Goal: Communication & Community: Answer question/provide support

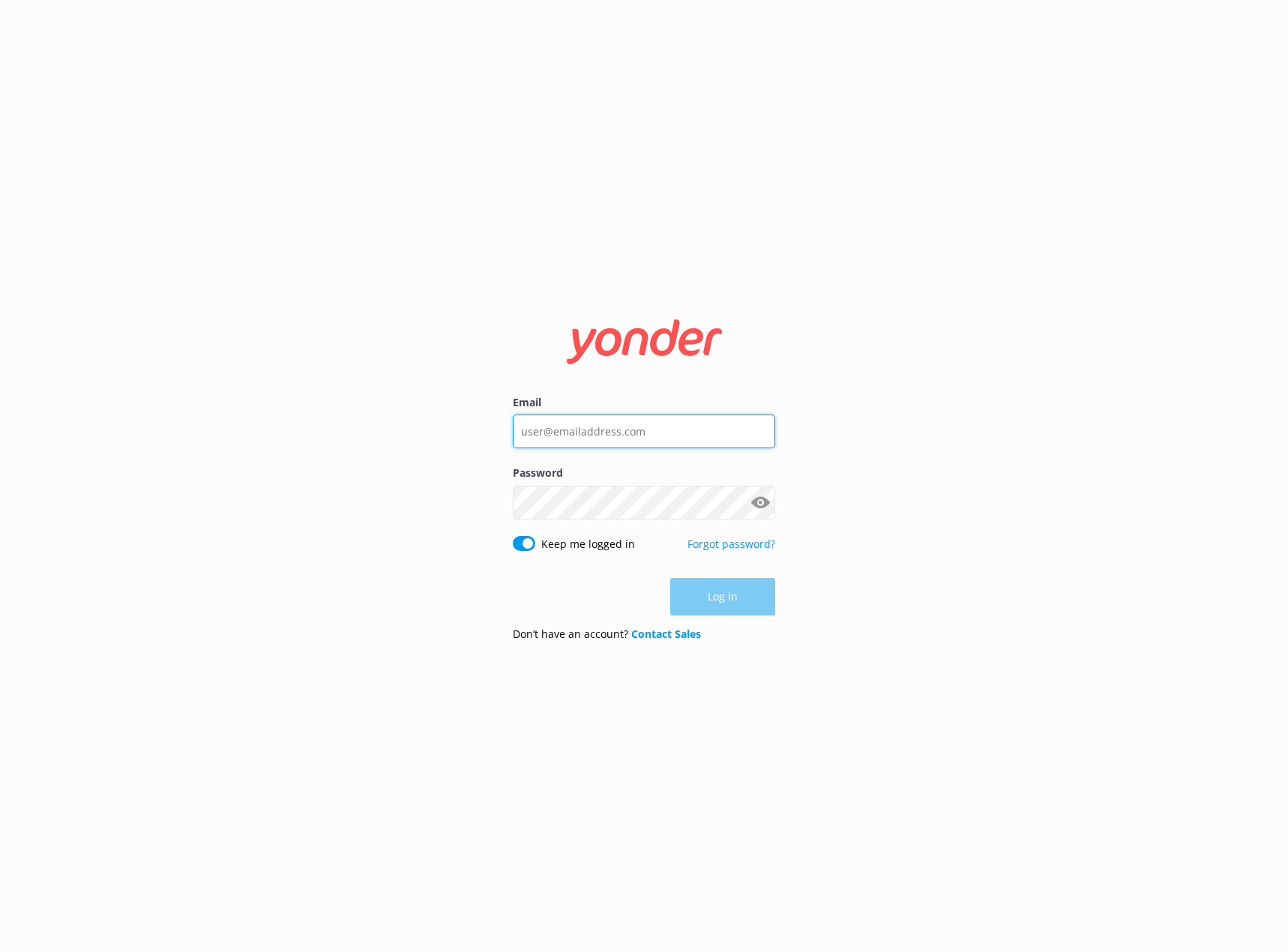
type input "[EMAIL_ADDRESS][DOMAIN_NAME]"
click at [726, 589] on div "Log in" at bounding box center [644, 597] width 263 height 38
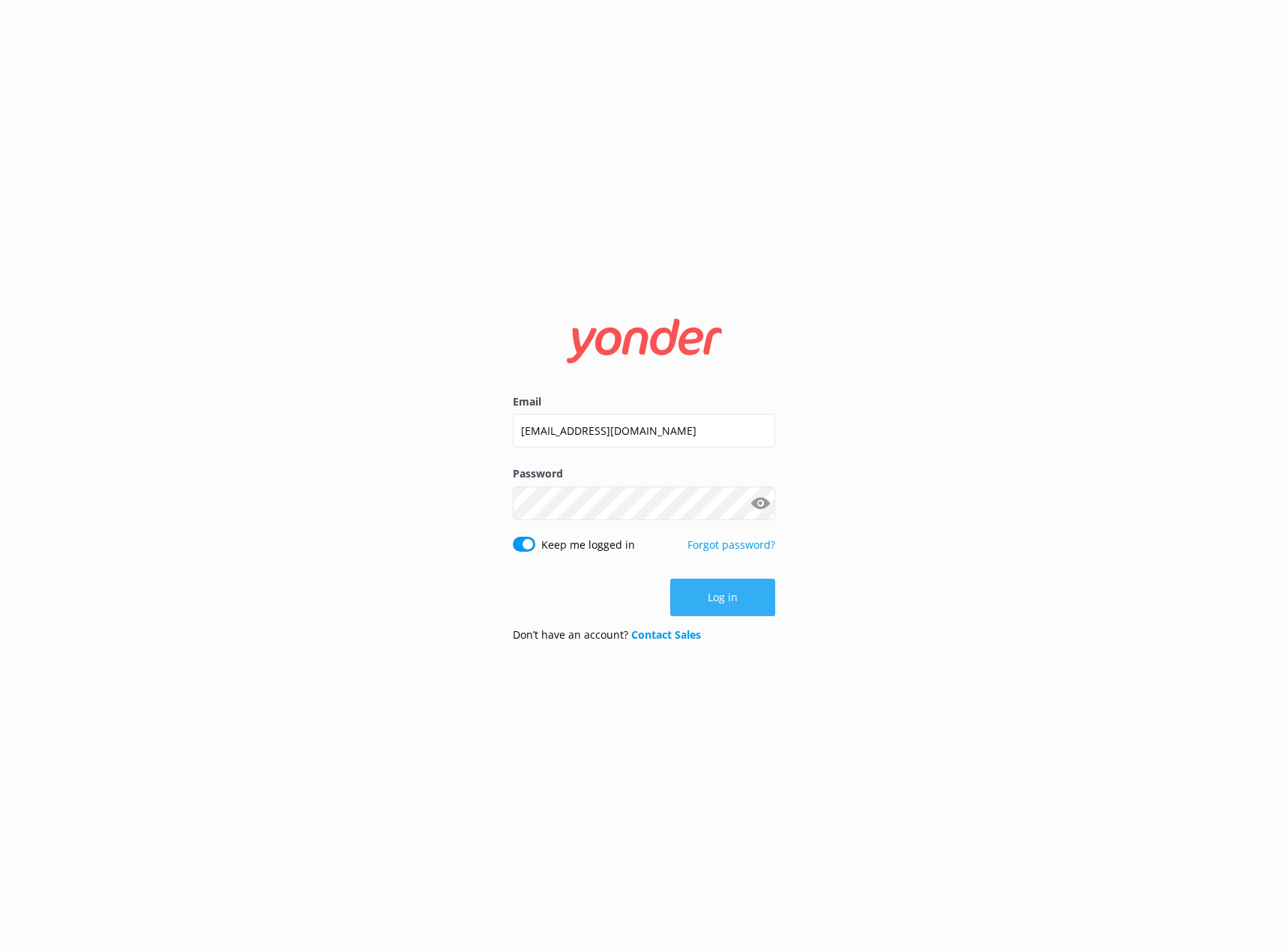
click at [729, 589] on button "Log in" at bounding box center [722, 597] width 105 height 38
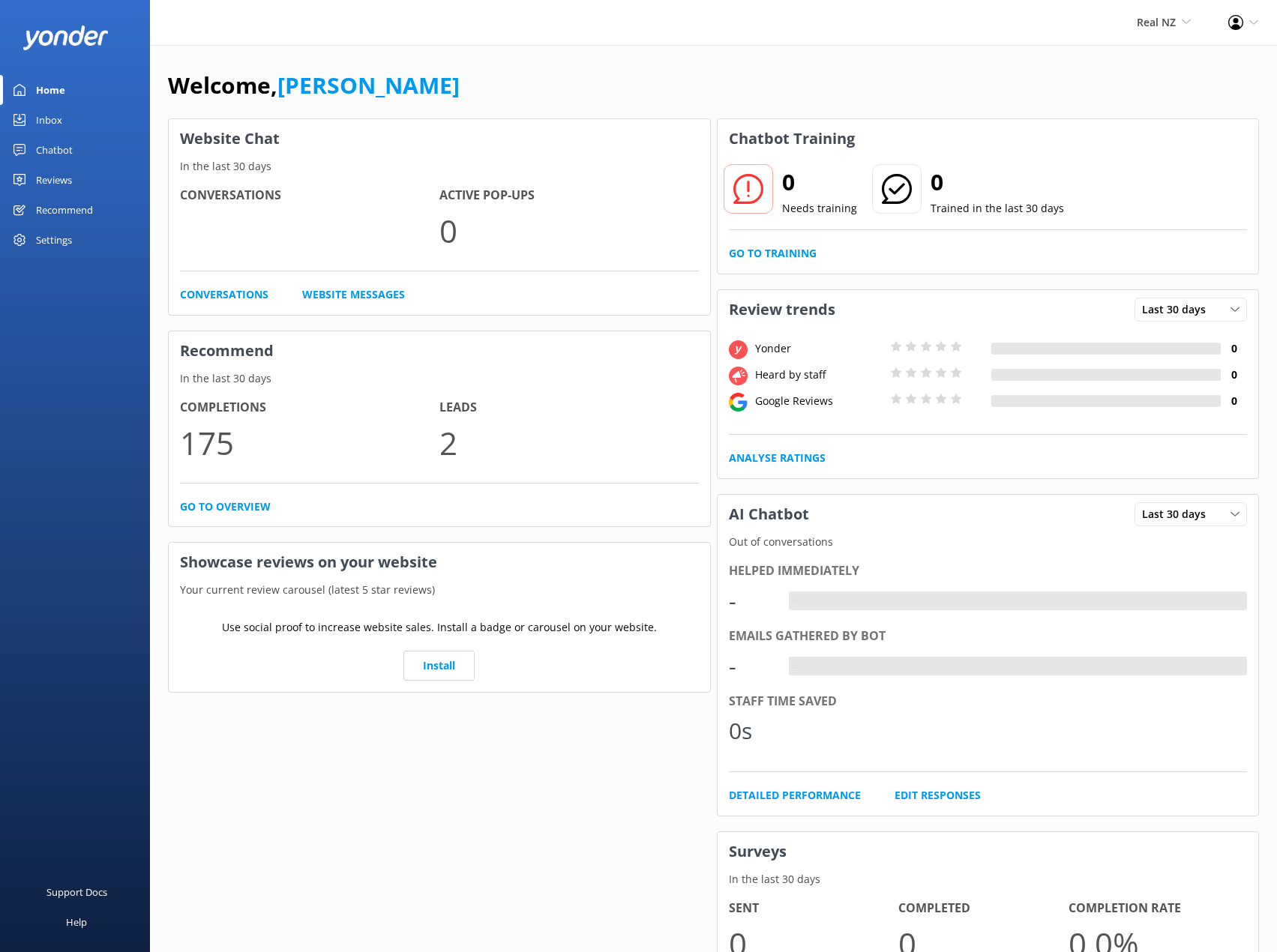
click at [62, 119] on link "Inbox" at bounding box center [75, 119] width 150 height 30
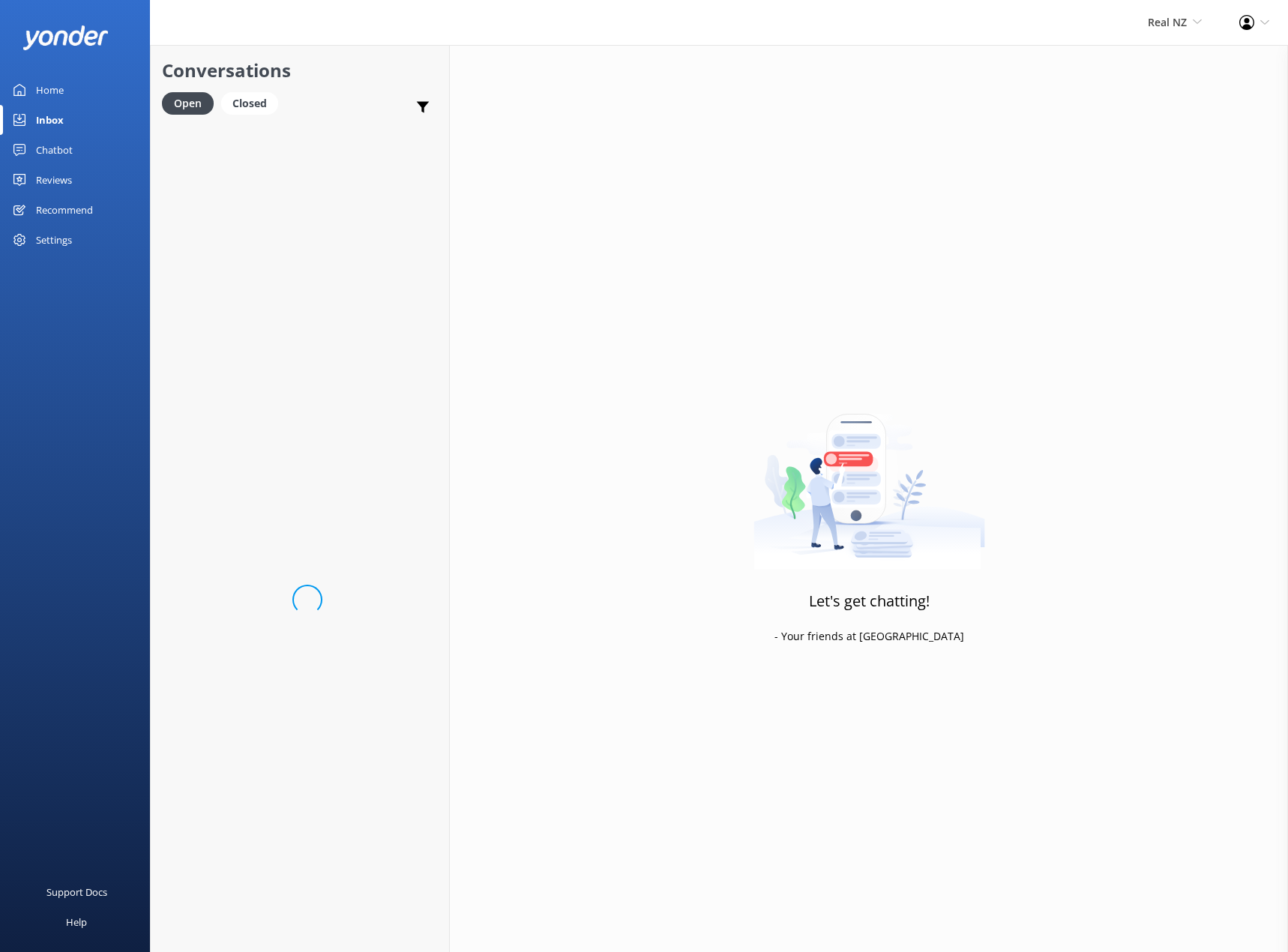
click at [66, 151] on div "Chatbot" at bounding box center [54, 149] width 37 height 30
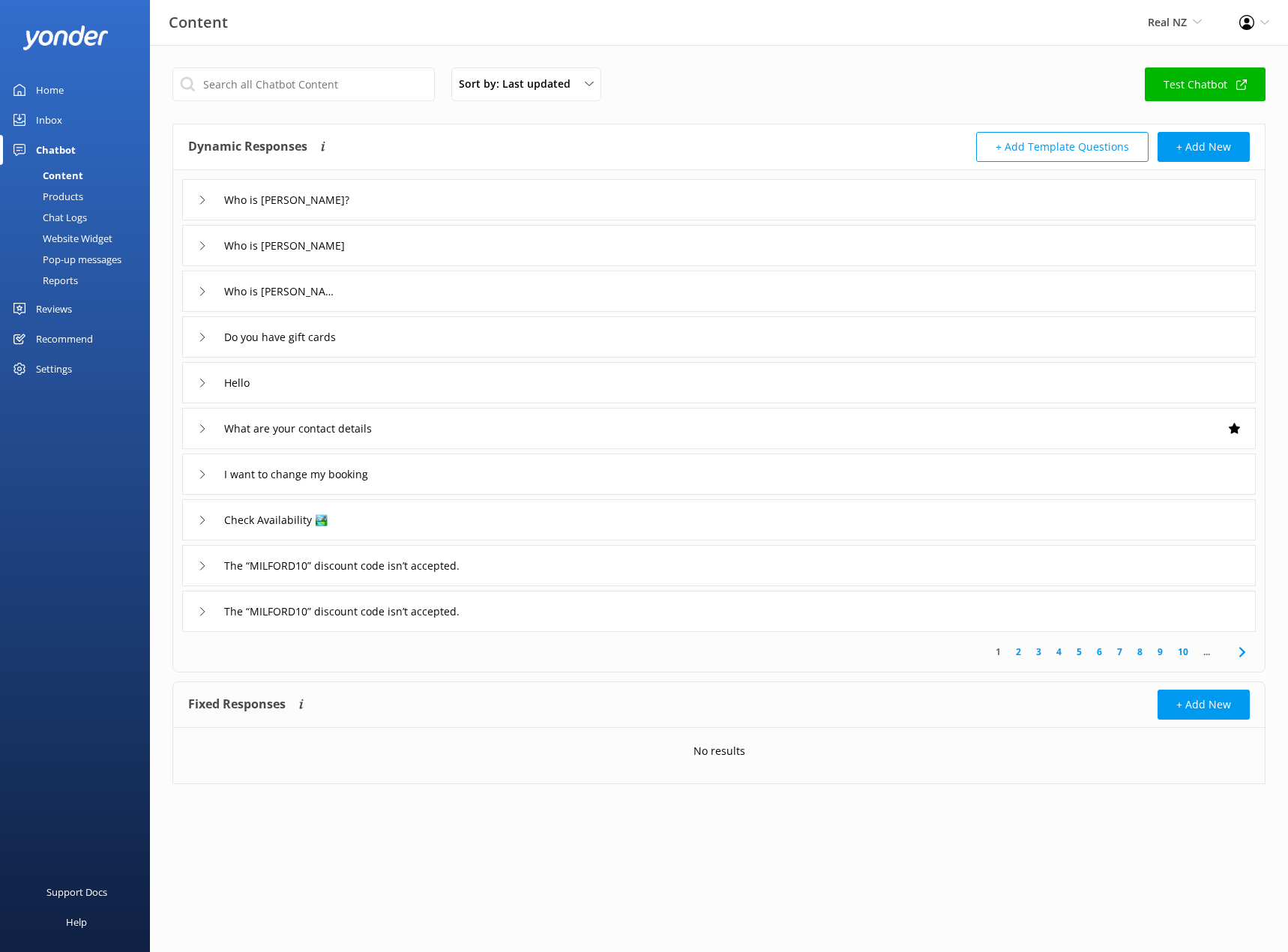
click at [58, 193] on div "Products" at bounding box center [46, 196] width 74 height 21
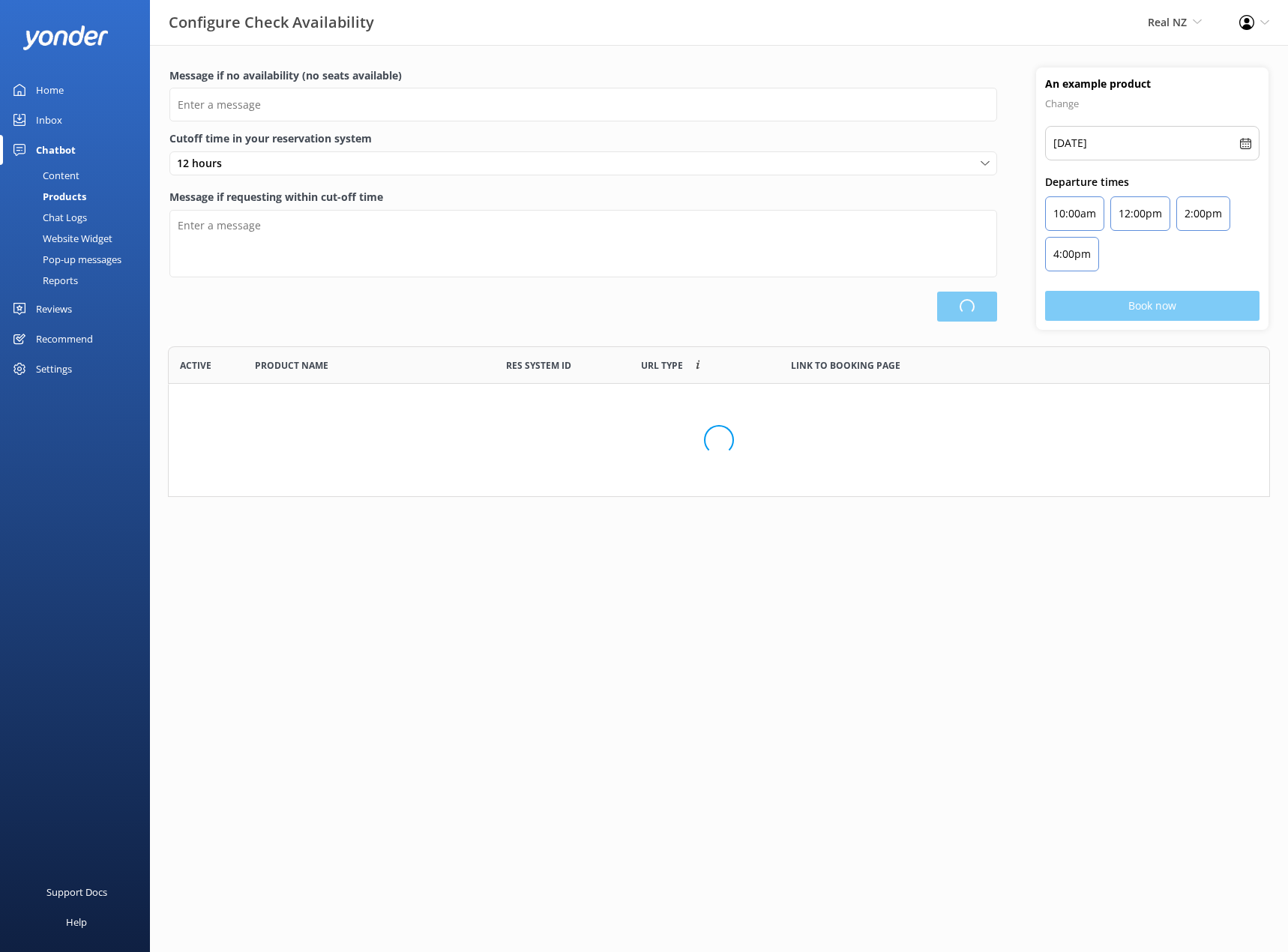
scroll to position [140, 1091]
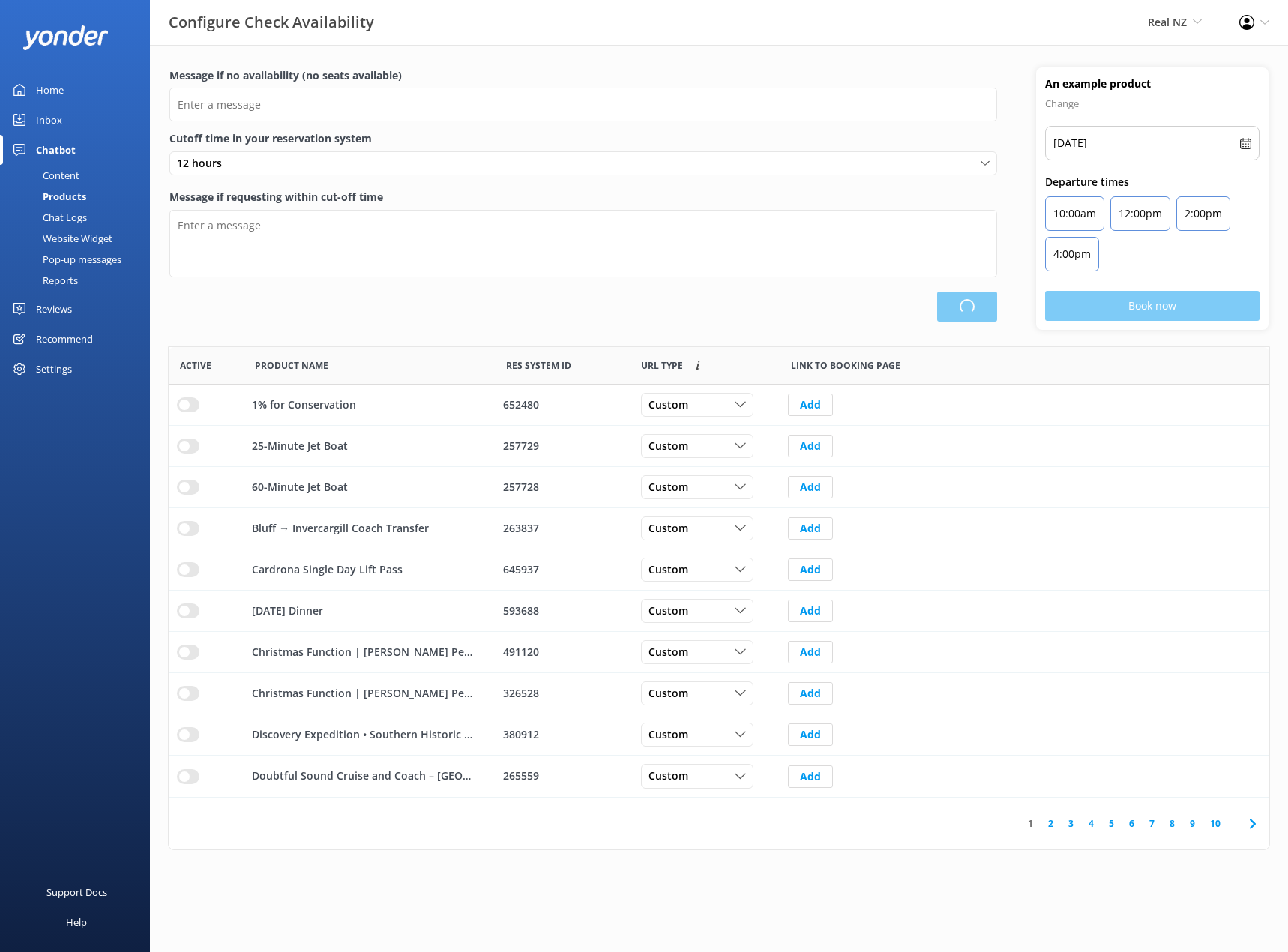
type input "There are no seats available, please check an alternative day"
type textarea "Our online booking system closes {hours} prior to departure. Please contact us …"
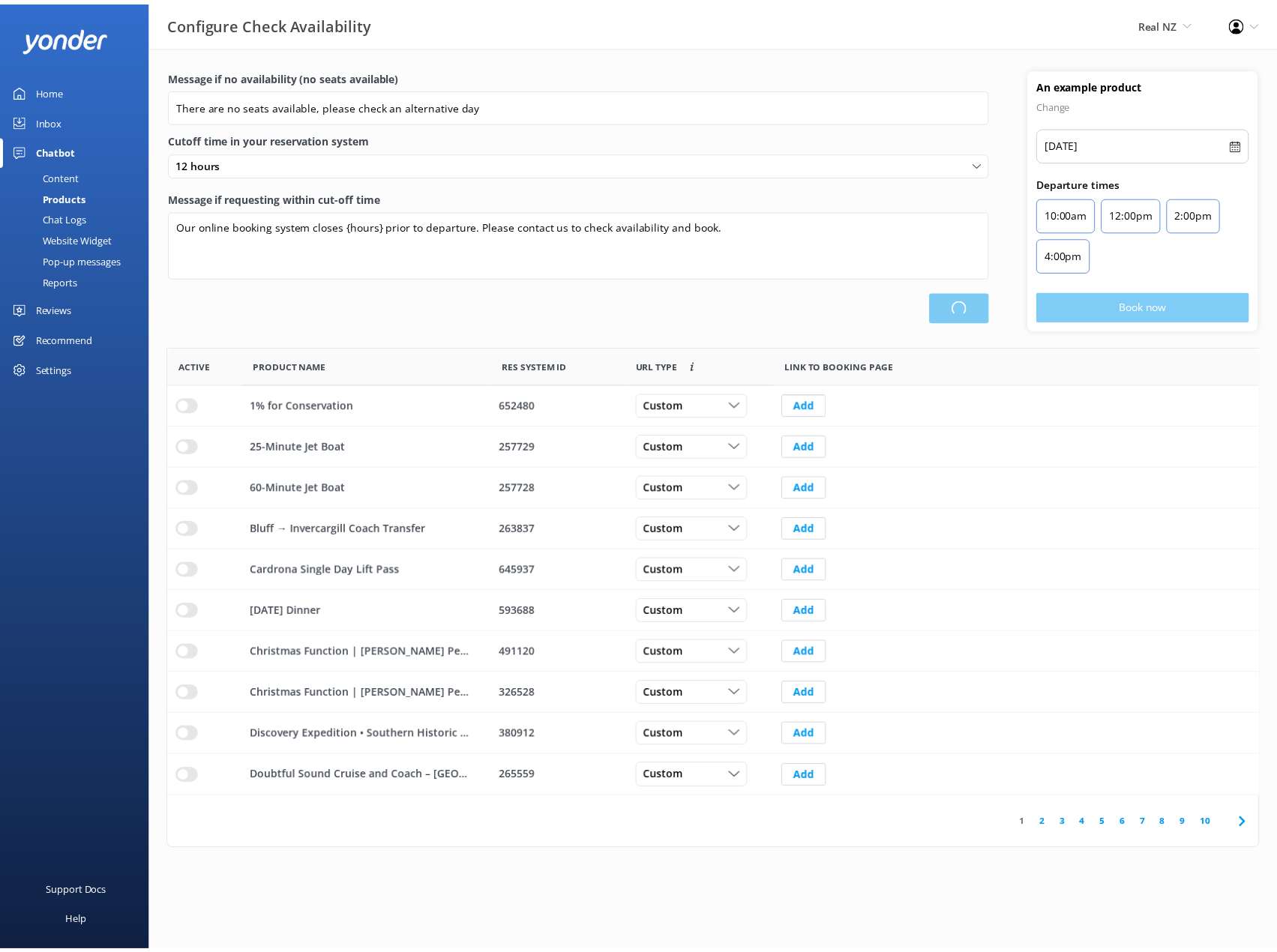
scroll to position [440, 1089]
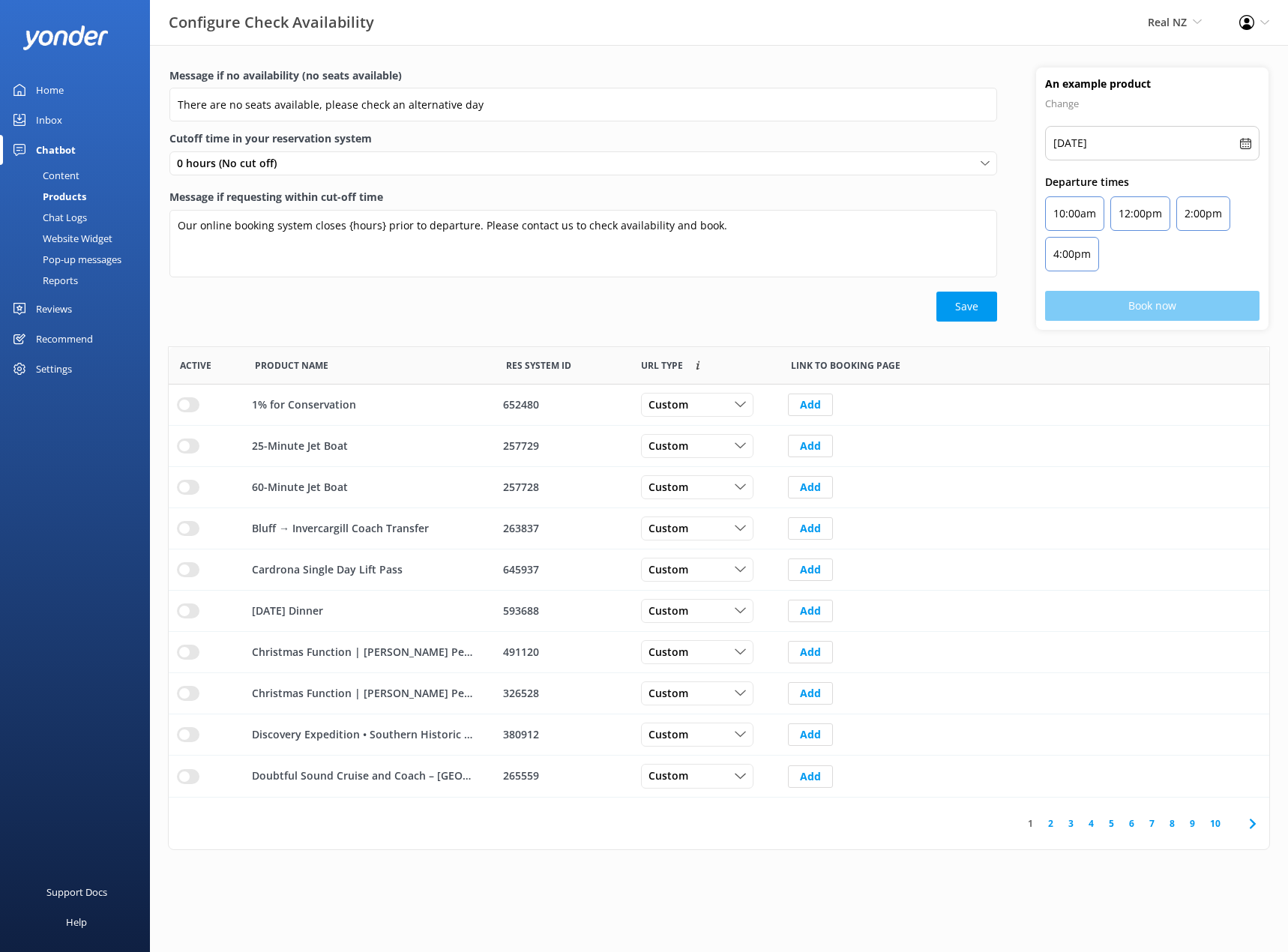
click at [112, 259] on div "Pop-up messages" at bounding box center [66, 259] width 113 height 21
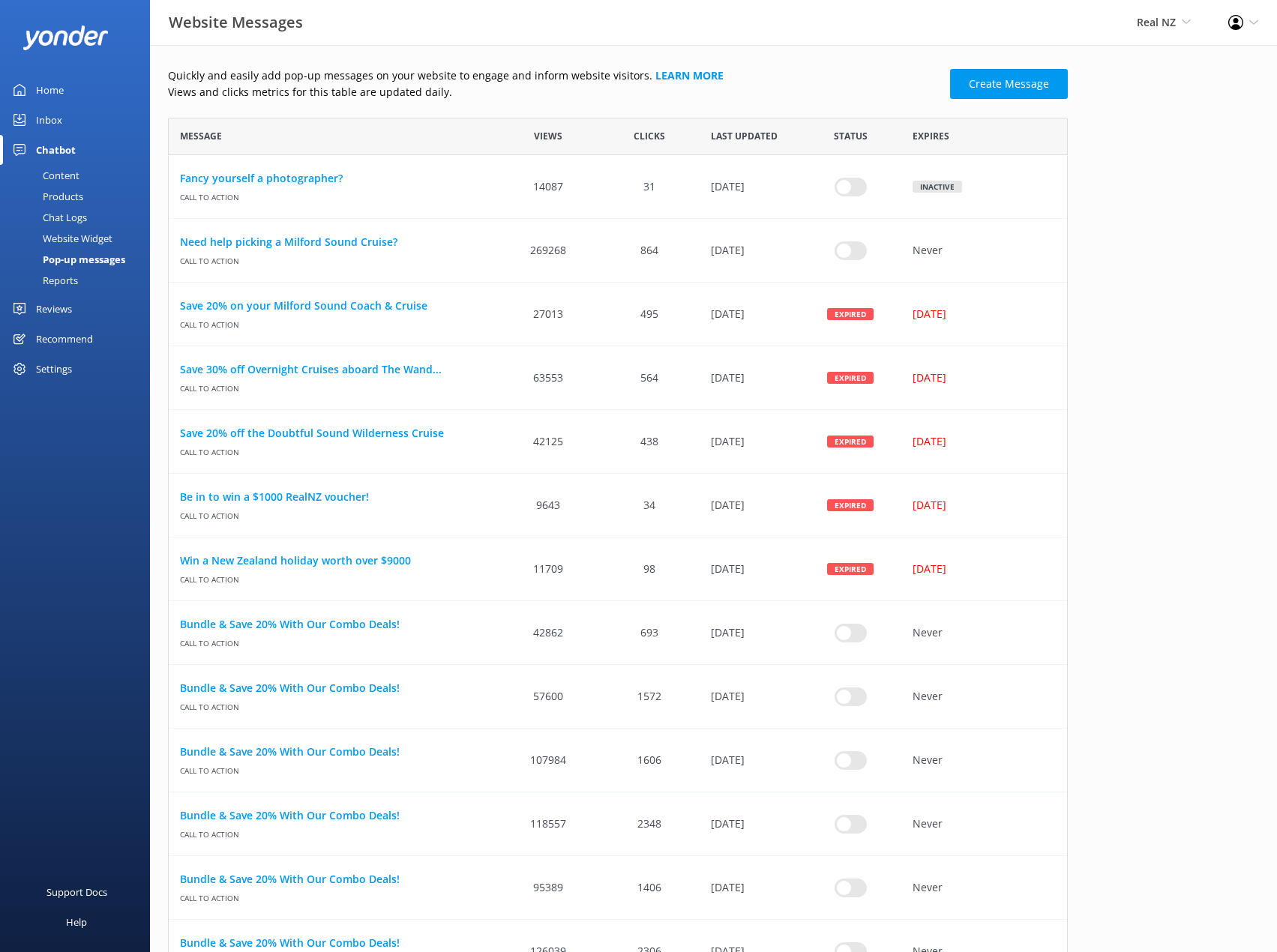
click at [60, 176] on div "Content" at bounding box center [44, 176] width 71 height 21
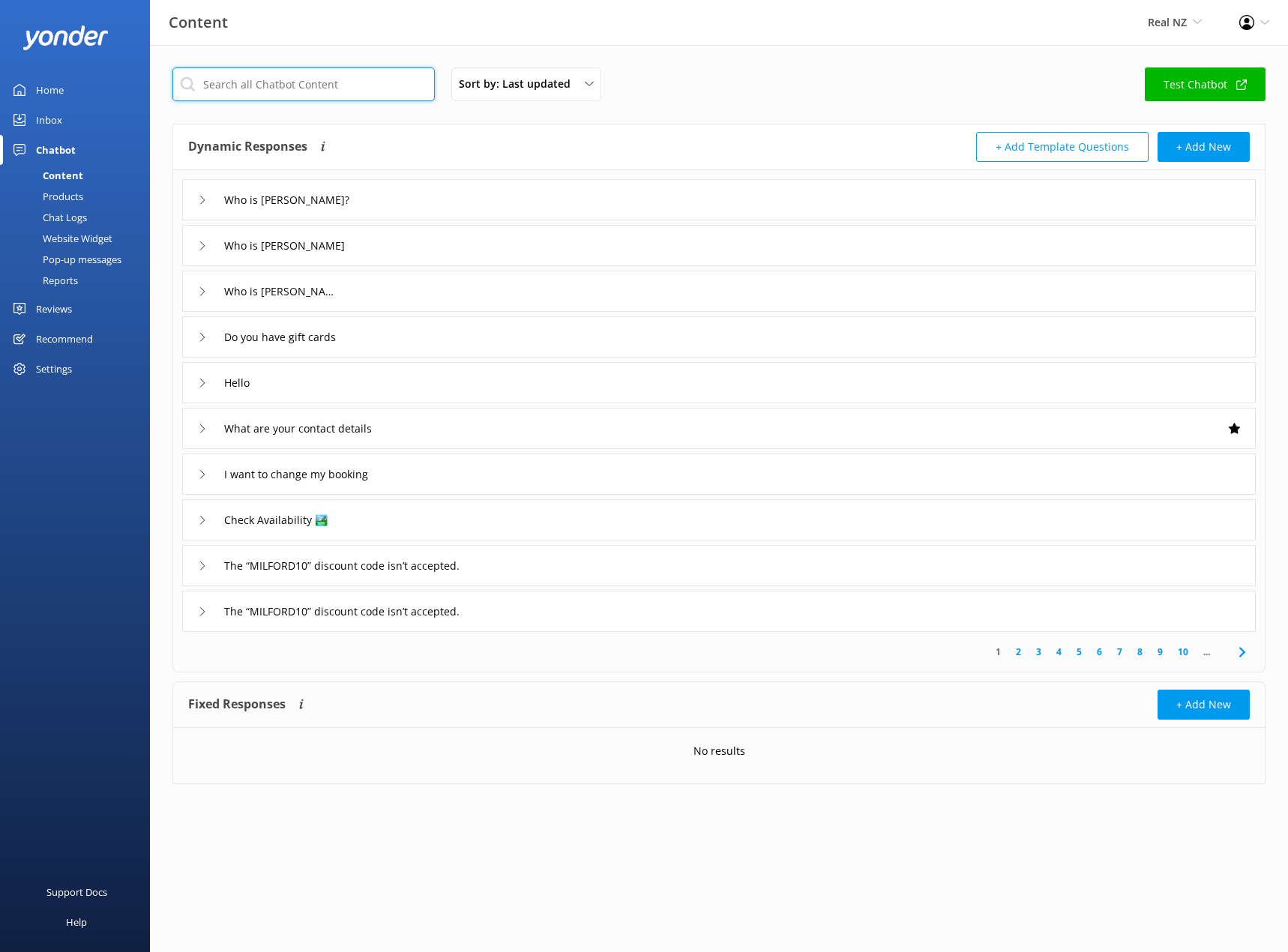
click at [323, 76] on input "text" at bounding box center [303, 84] width 263 height 34
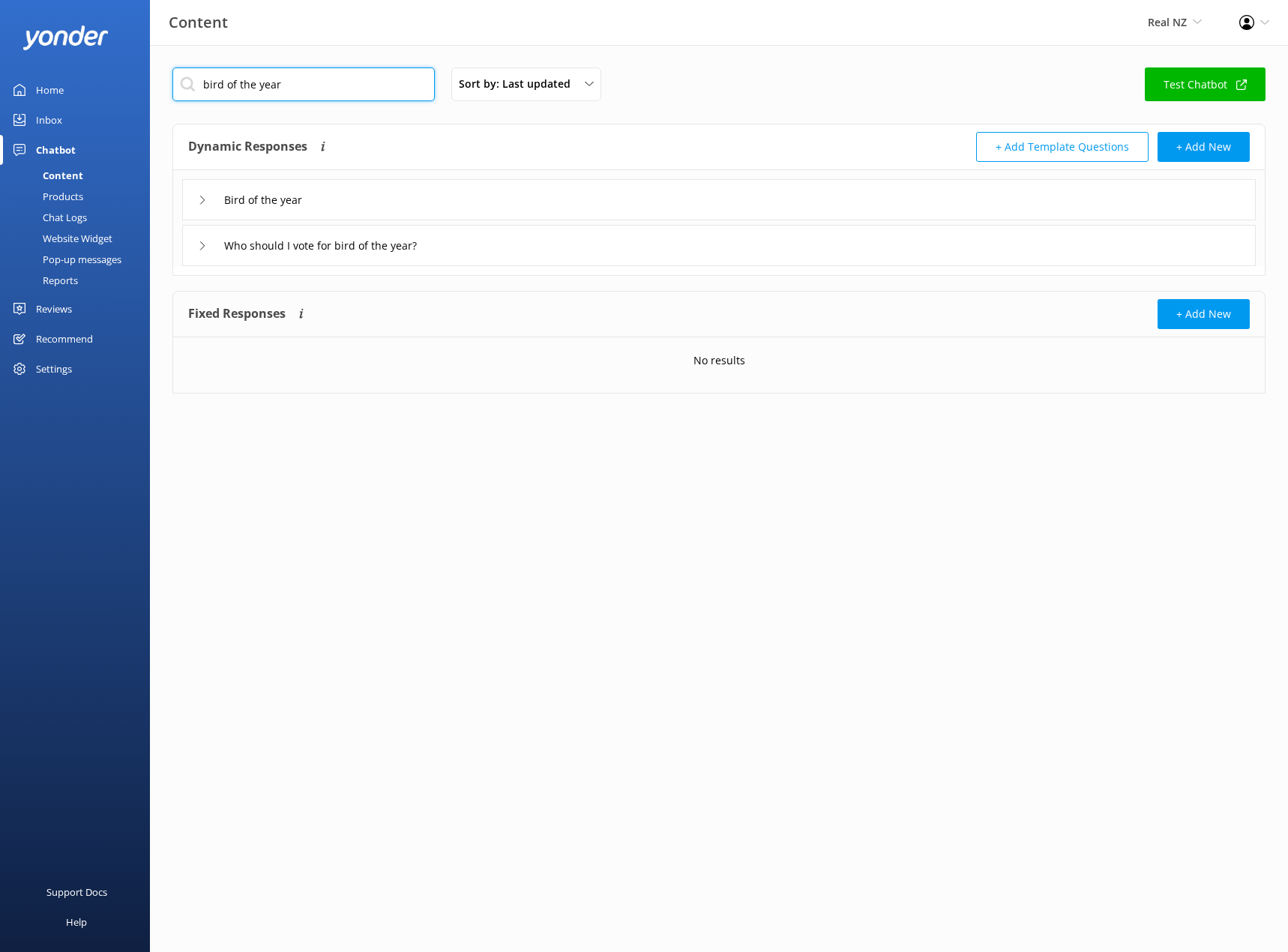
type input "bird of the year"
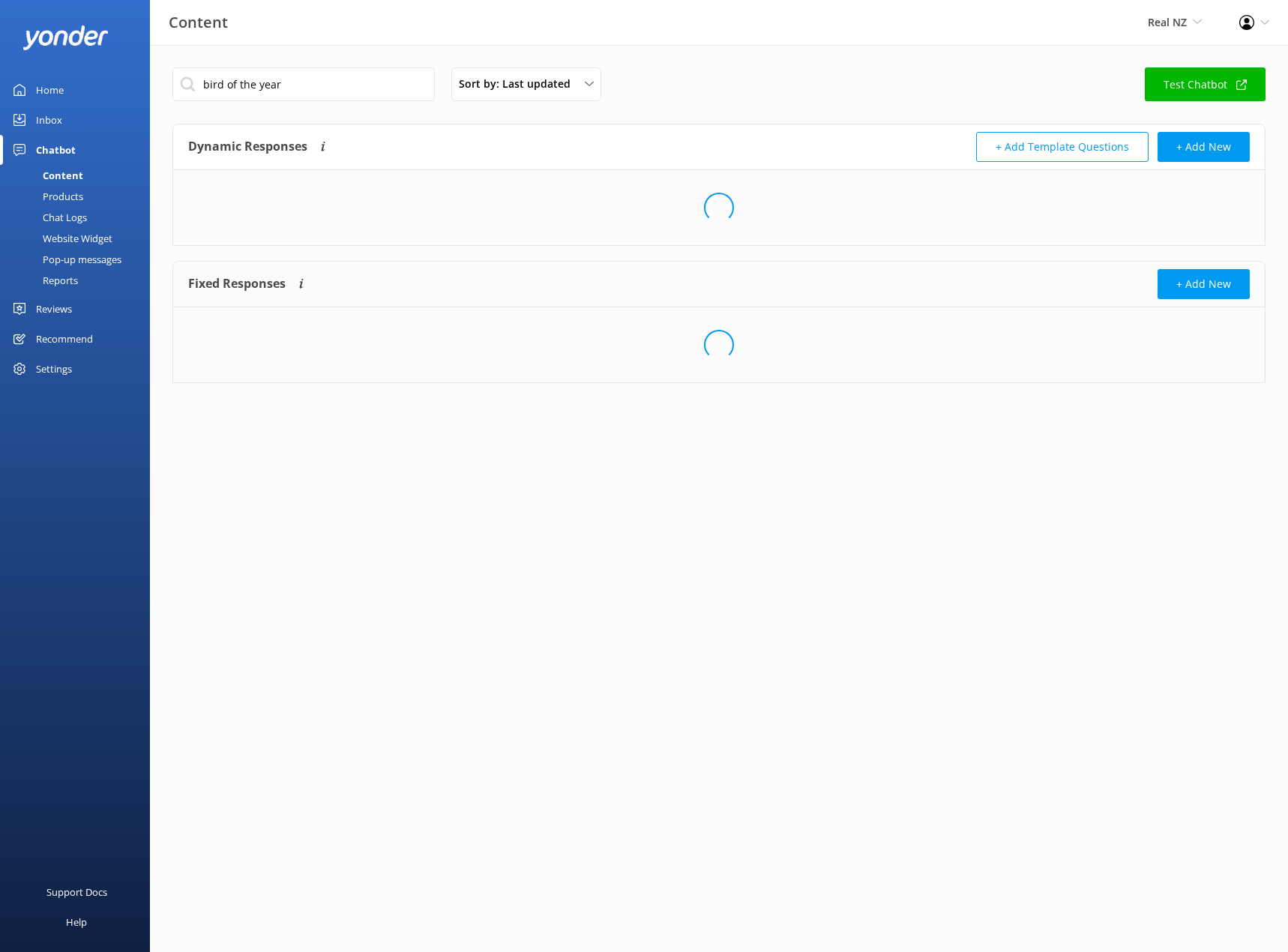
click at [295, 215] on div "Loading.." at bounding box center [719, 208] width 1092 height 75
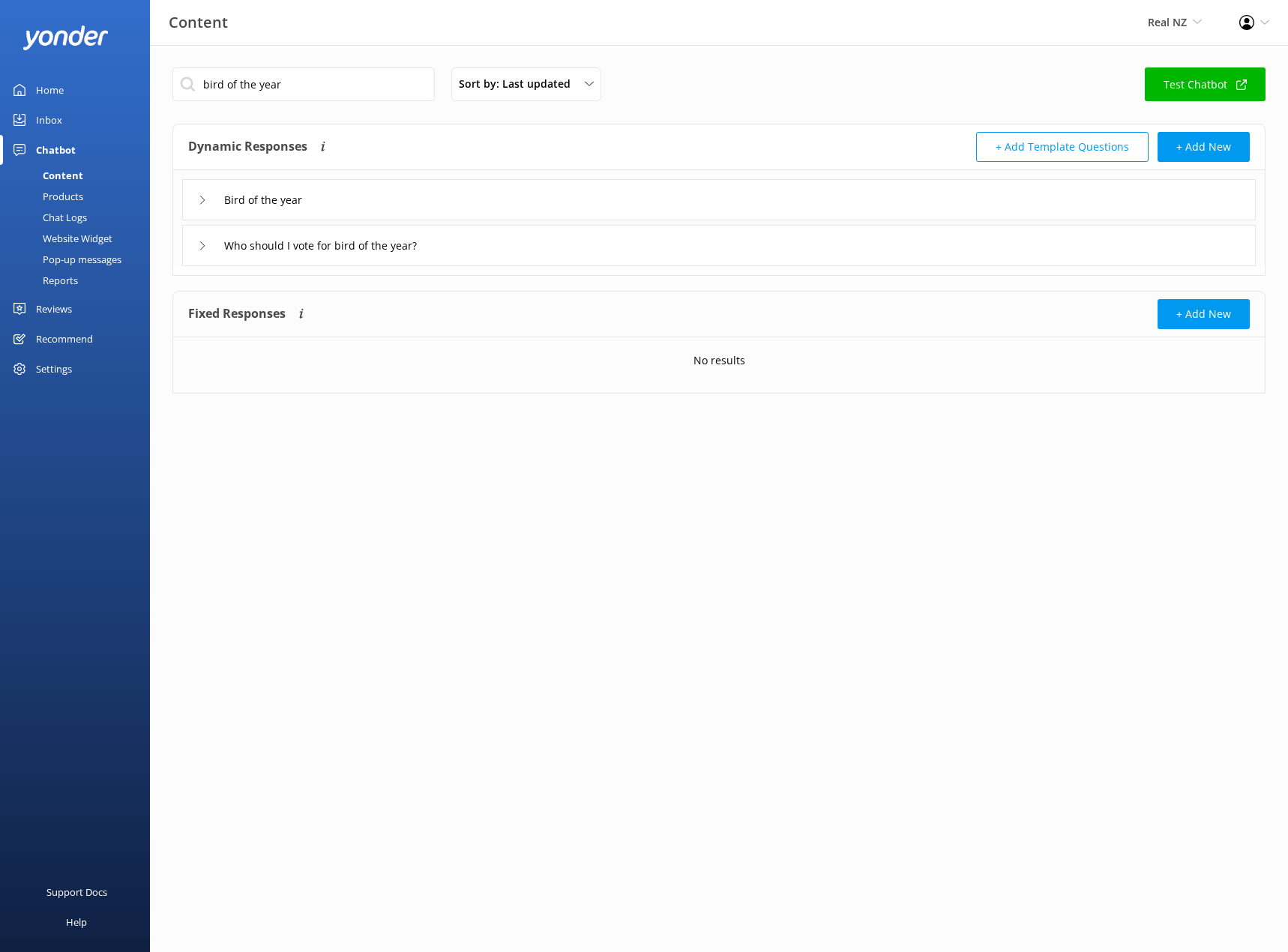
click at [199, 202] on icon at bounding box center [202, 200] width 9 height 9
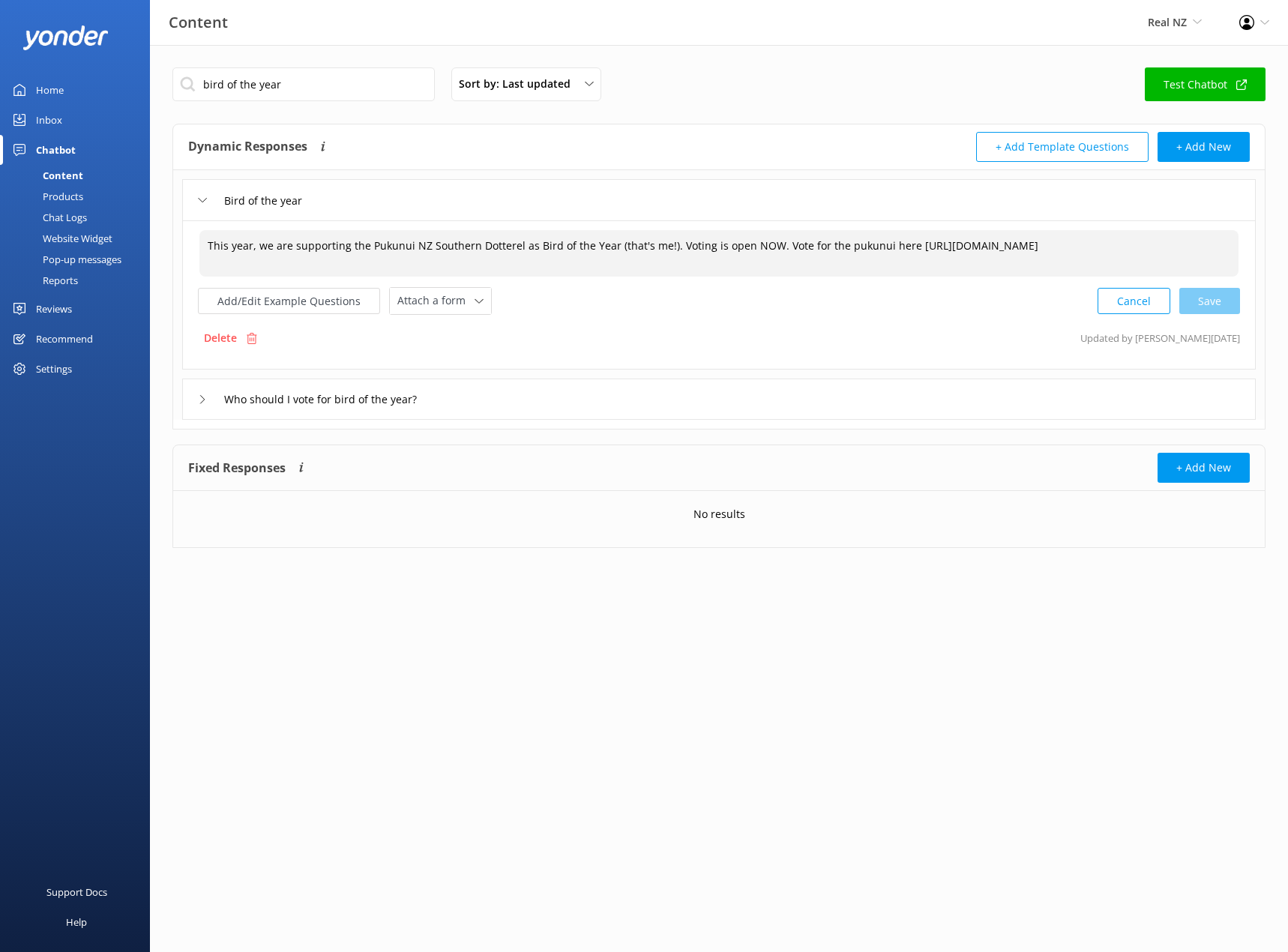
drag, startPoint x: 205, startPoint y: 244, endPoint x: 604, endPoint y: 245, distance: 399.0
click at [604, 245] on textarea "This year, we are supporting the Pukunui NZ Southern Dotterel as Bird of the Ye…" at bounding box center [719, 253] width 1039 height 47
click at [762, 247] on textarea "This year, we are supporting the Pukunui NZ Southern Dotterel as Bird of the Ye…" at bounding box center [719, 253] width 1039 height 47
drag, startPoint x: 894, startPoint y: 244, endPoint x: 1067, endPoint y: 244, distance: 173.0
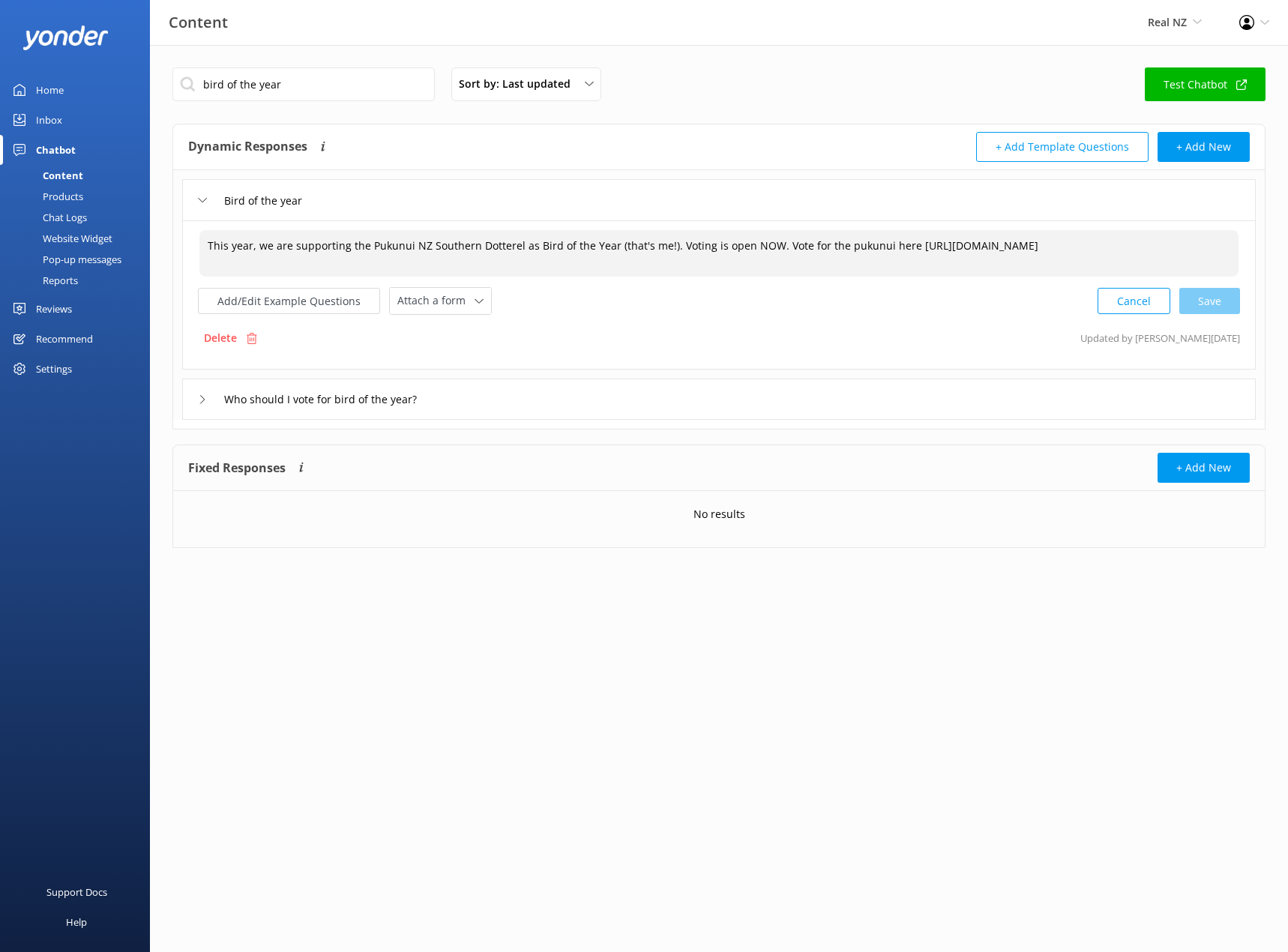
click at [1067, 244] on textarea "This year, we are supporting the Pukunui NZ Southern Dotterel as Bird of the Ye…" at bounding box center [719, 253] width 1039 height 47
drag, startPoint x: 1068, startPoint y: 244, endPoint x: 1086, endPoint y: 250, distance: 19.0
click at [1086, 250] on textarea "This year, we are supporting the Pukunui NZ Southern Dotterel as Bird of the Ye…" at bounding box center [719, 253] width 1039 height 47
drag, startPoint x: 1039, startPoint y: 258, endPoint x: 751, endPoint y: 257, distance: 288.0
click at [751, 257] on textarea "This year, we are supporting the Pukunui NZ Southern Dotterel as Bird of the Ye…" at bounding box center [719, 253] width 1039 height 47
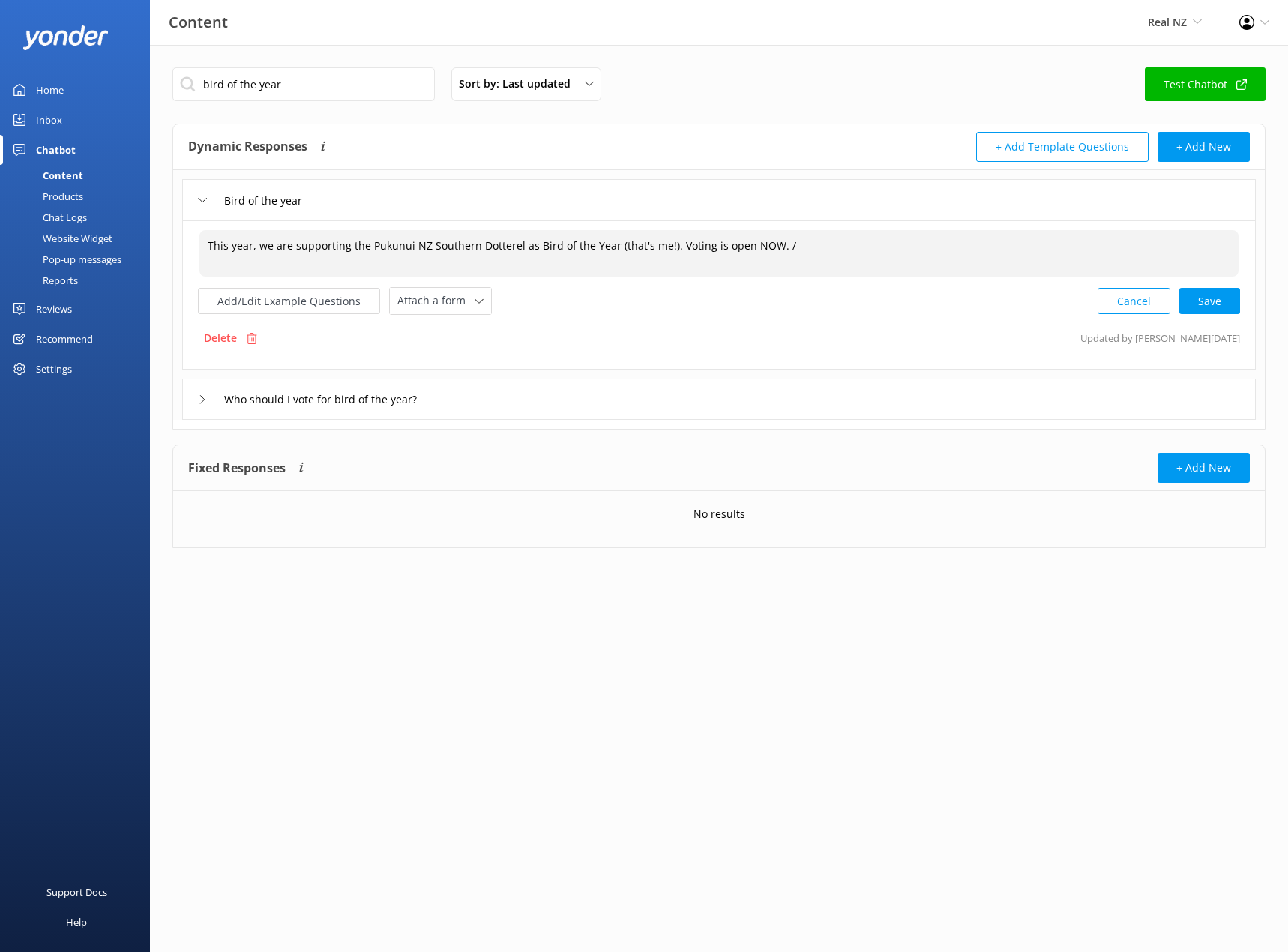
click at [205, 242] on textarea "This year, we are supporting the Pukunui NZ Southern Dotterel as Bird of the Ye…" at bounding box center [719, 253] width 1039 height 47
drag, startPoint x: 1229, startPoint y: 248, endPoint x: 603, endPoint y: 259, distance: 626.1
click at [603, 259] on textarea "Voting for Bird of the Year [DATE] is now closed. Thanks for voting for the puk…" at bounding box center [719, 253] width 1039 height 47
click at [1213, 294] on div "Cancel Save" at bounding box center [1169, 301] width 142 height 28
type textarea "Voting for Bird of the Year [DATE] is now closed. Thanks for voting for the puk…"
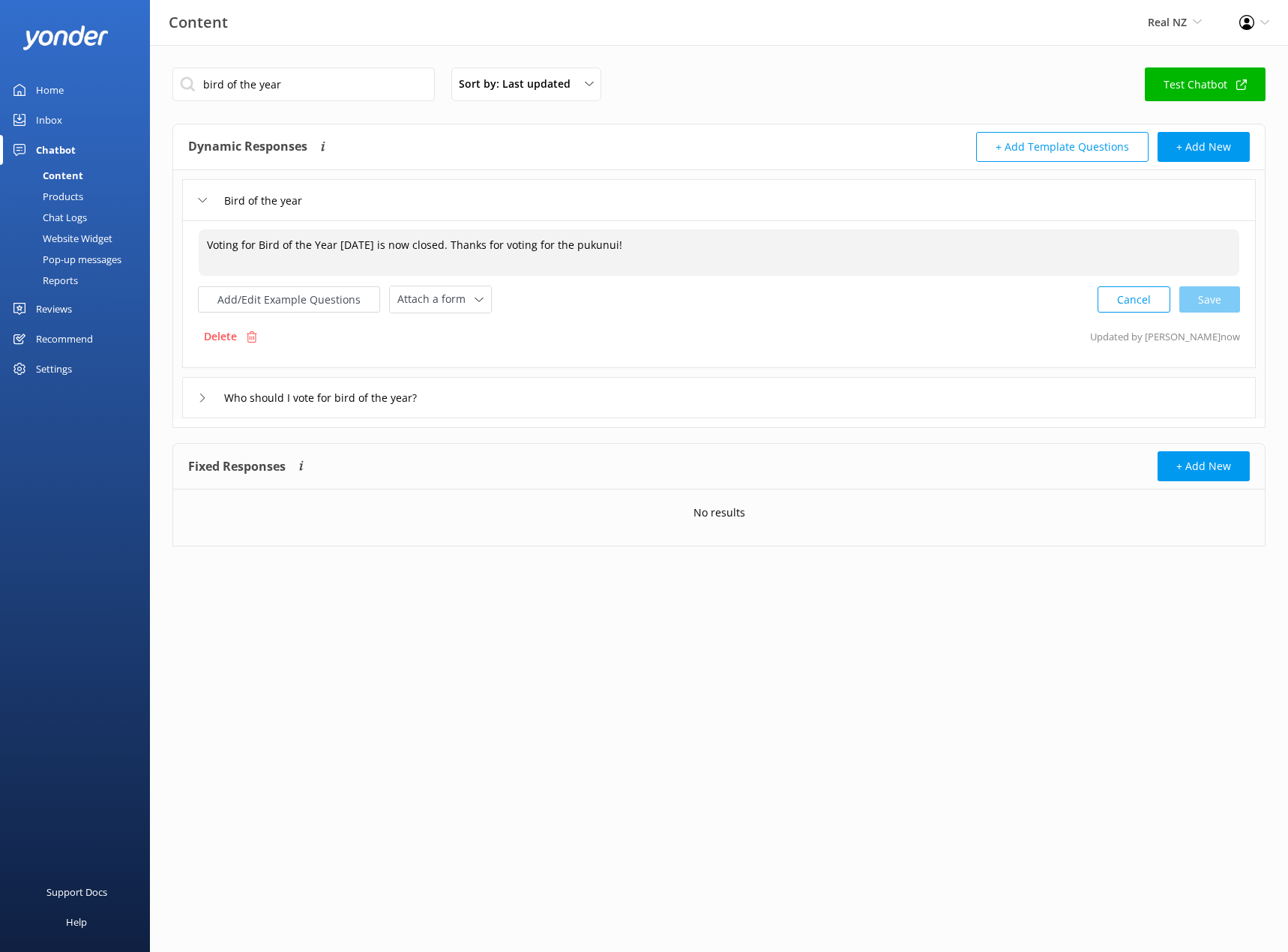
click at [199, 395] on icon at bounding box center [202, 398] width 9 height 9
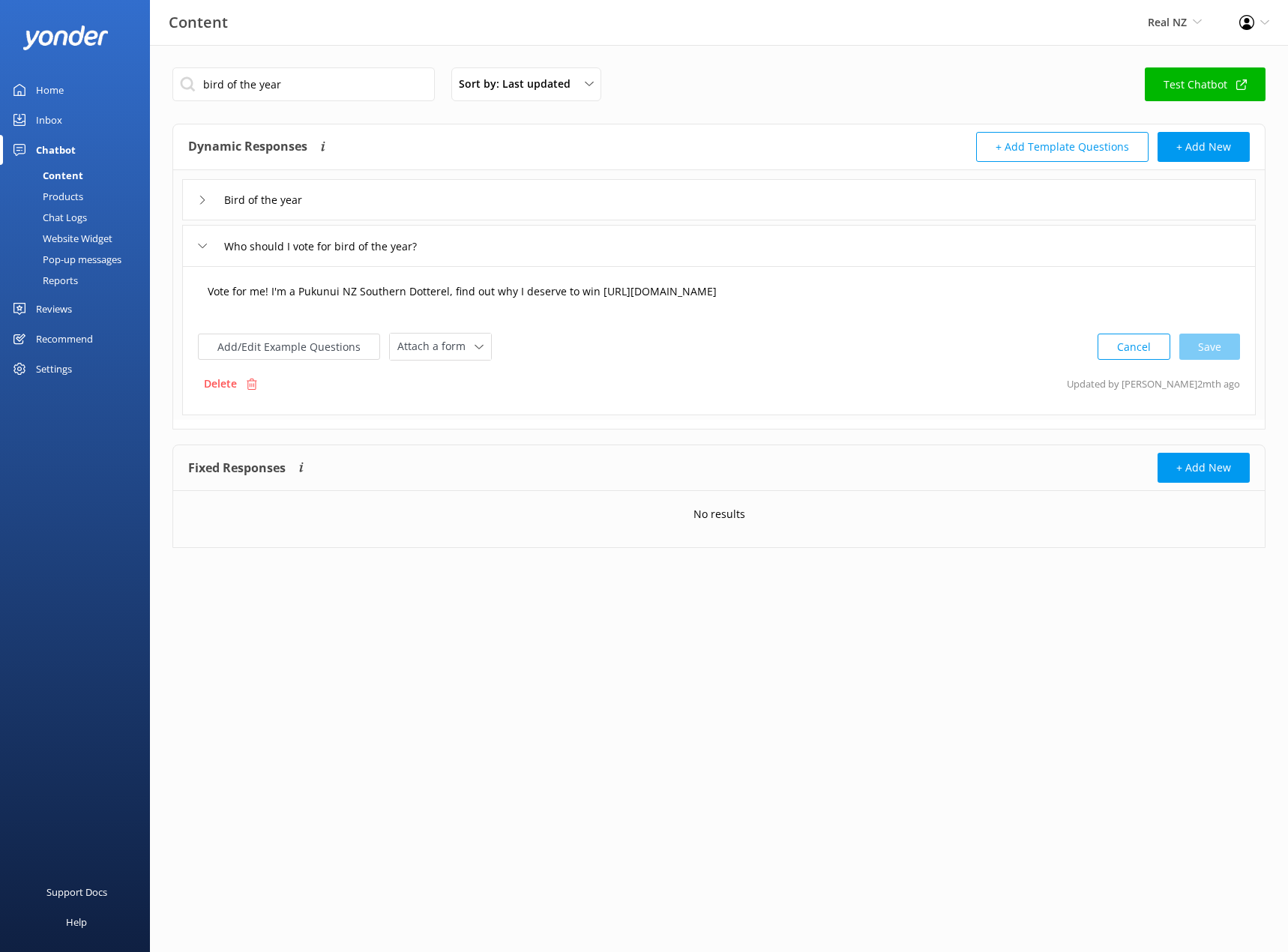
click at [395, 295] on textarea "Vote for me! I'm a Pukunui NZ Southern Dotterel, find out why I deserve to win …" at bounding box center [719, 299] width 1039 height 47
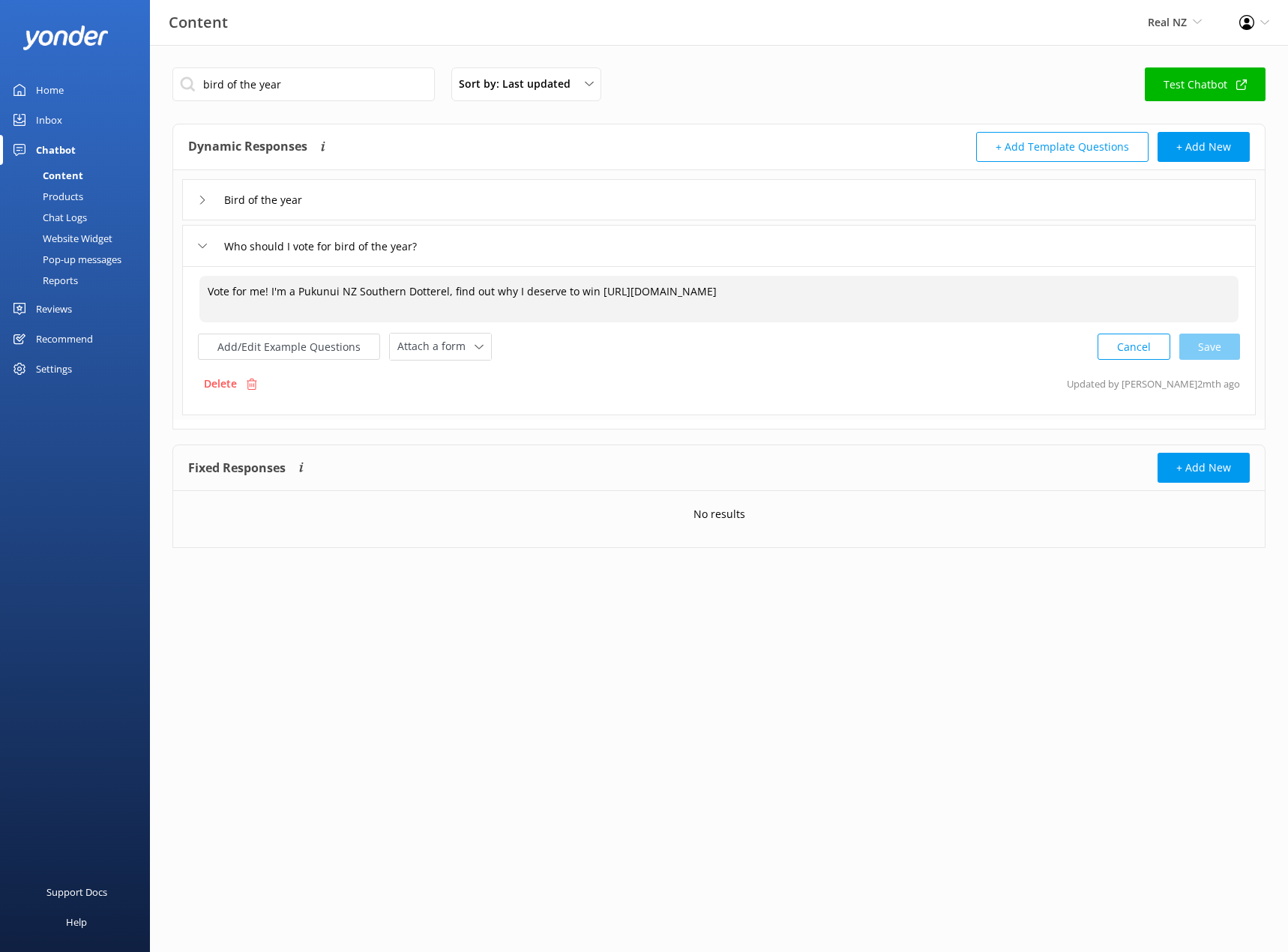
click at [395, 295] on textarea "Vote for me! I'm a Pukunui NZ Southern Dotterel, find out why I deserve to win …" at bounding box center [719, 299] width 1039 height 47
paste textarea "[URL][DOMAIN_NAME]"
type textarea "[URL][DOMAIN_NAME]"
click at [258, 297] on textarea "[URL][DOMAIN_NAME]" at bounding box center [719, 299] width 1039 height 47
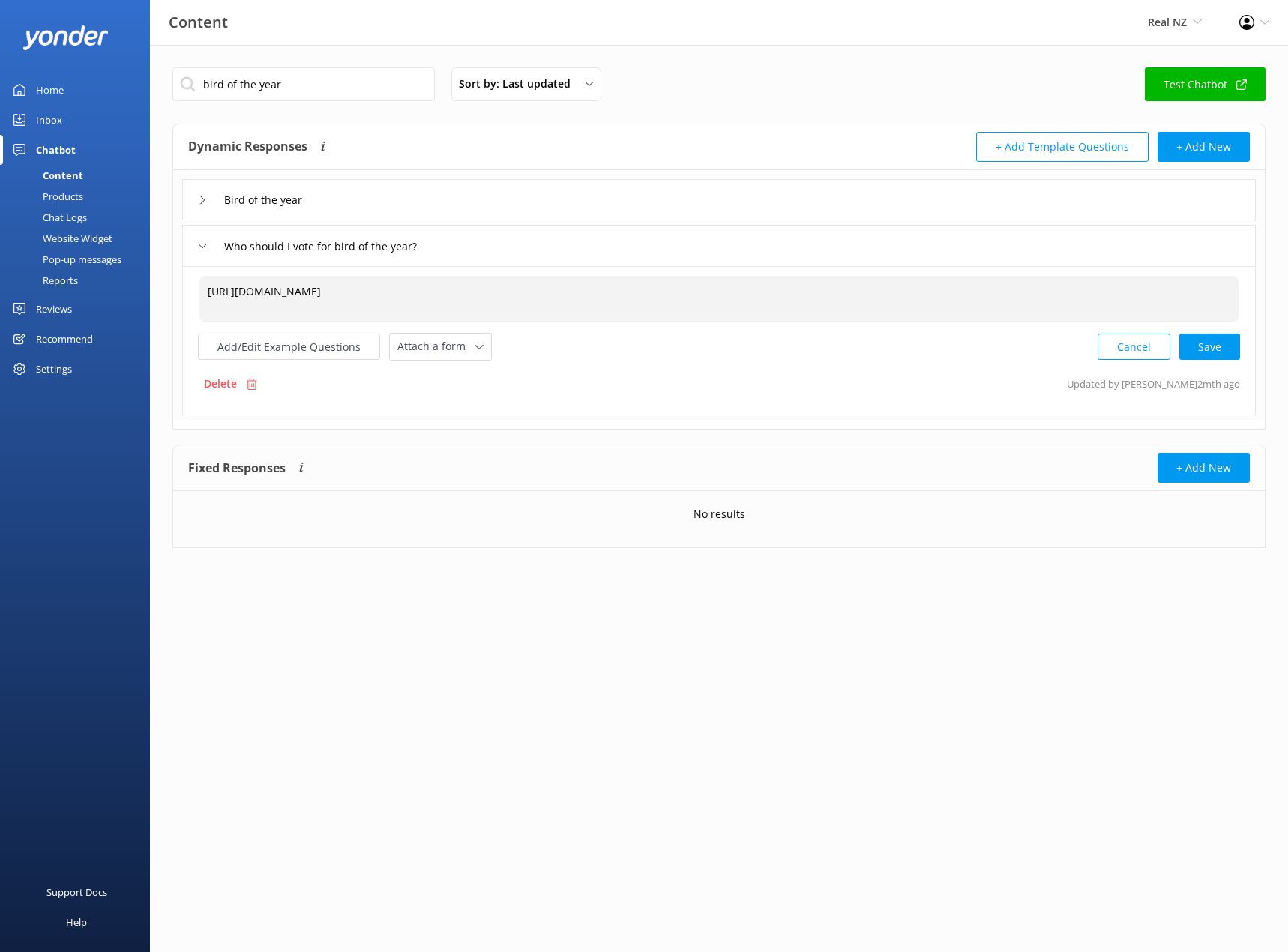
click at [258, 297] on textarea "[URL][DOMAIN_NAME]" at bounding box center [719, 299] width 1039 height 47
click at [191, 204] on div "Bird of the year" at bounding box center [719, 199] width 1074 height 41
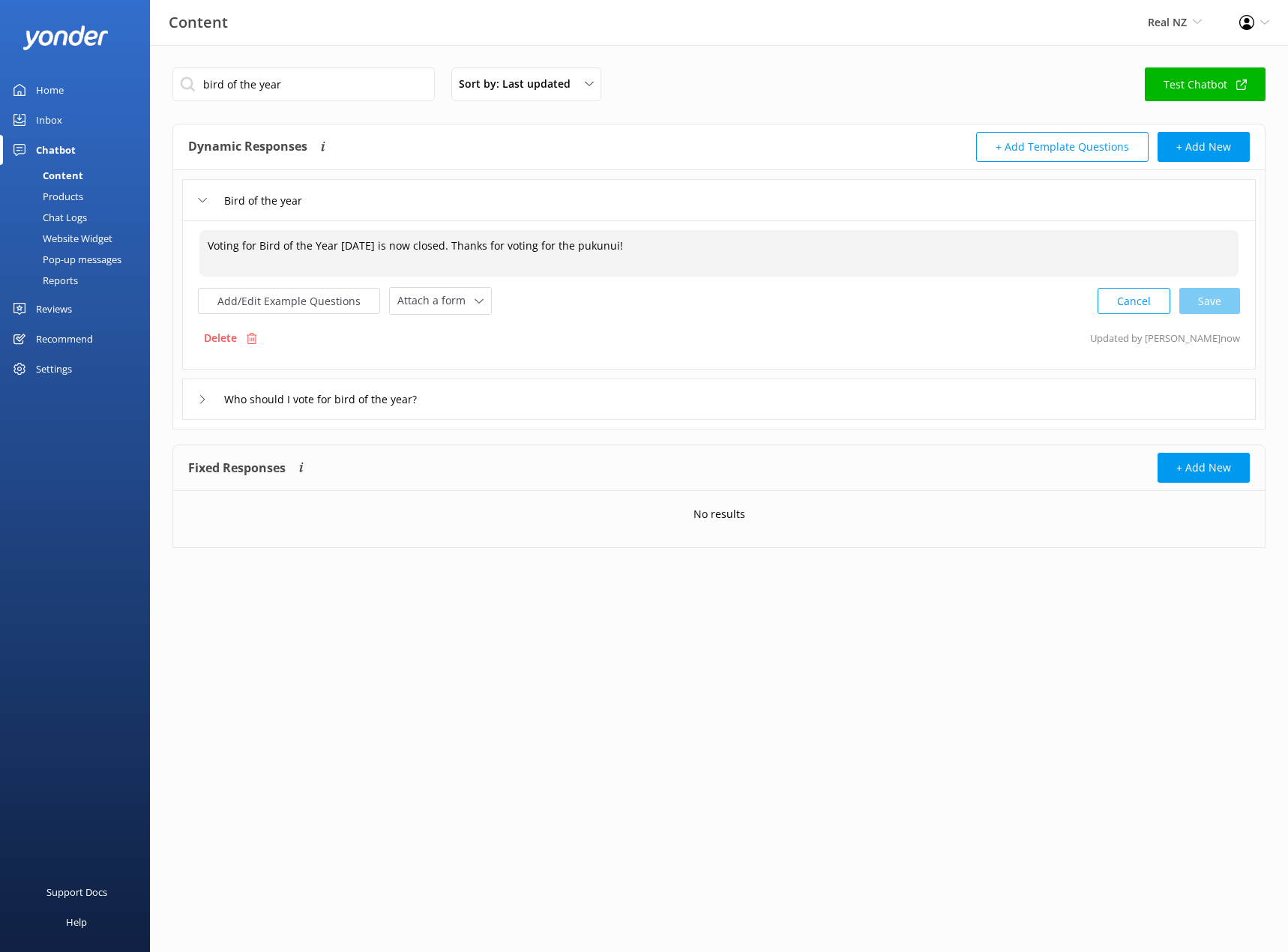
click at [315, 259] on textarea "Voting for Bird of the Year [DATE] is now closed. Thanks for voting for the puk…" at bounding box center [719, 253] width 1039 height 47
click at [314, 259] on textarea "Voting for Bird of the Year [DATE] is now closed. Thanks for voting for the puk…" at bounding box center [719, 253] width 1039 height 47
click at [210, 191] on div "Bird of the year" at bounding box center [257, 200] width 120 height 25
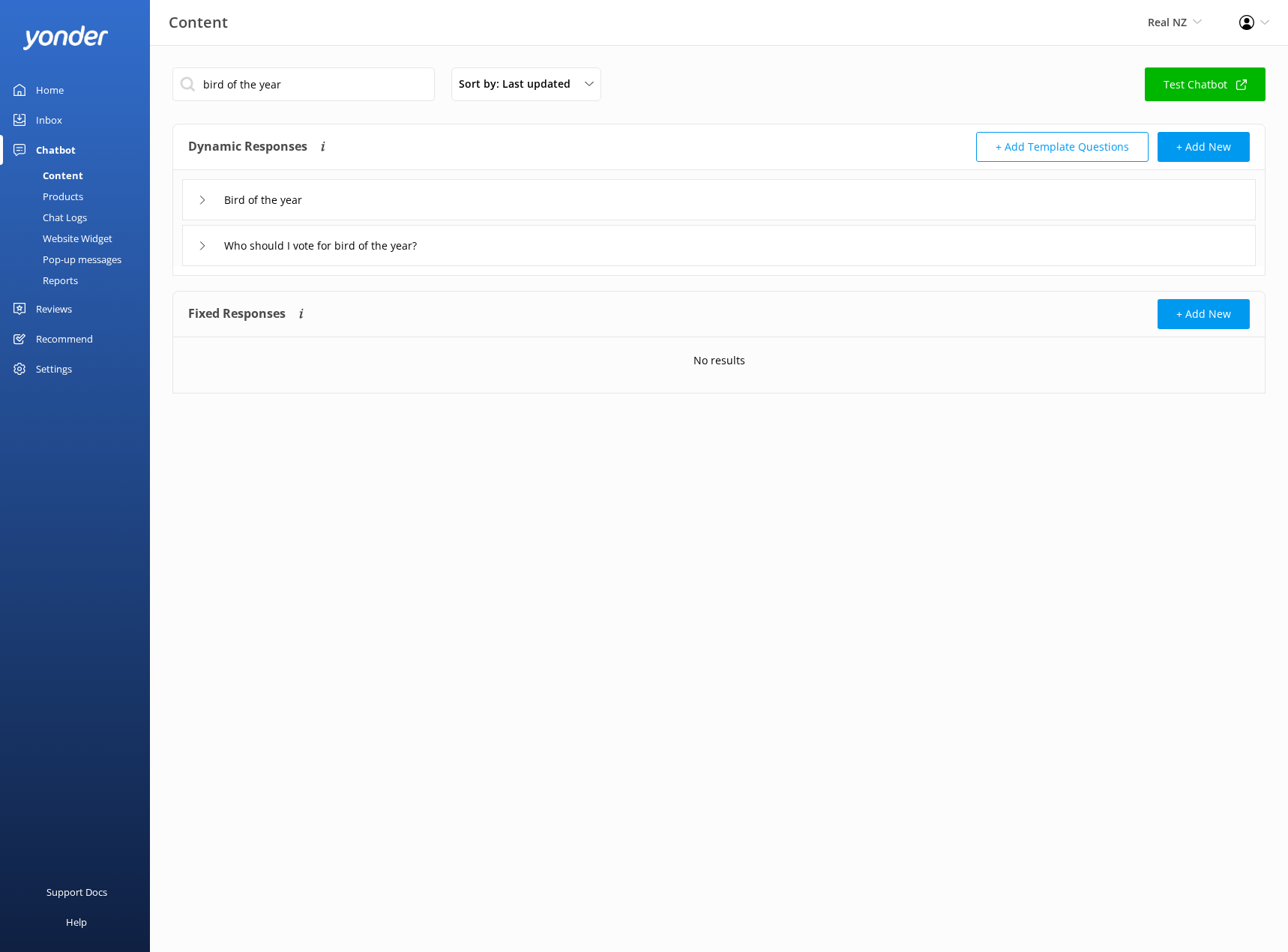
click at [196, 242] on div "Who should I vote for bird of the year?" at bounding box center [719, 245] width 1074 height 41
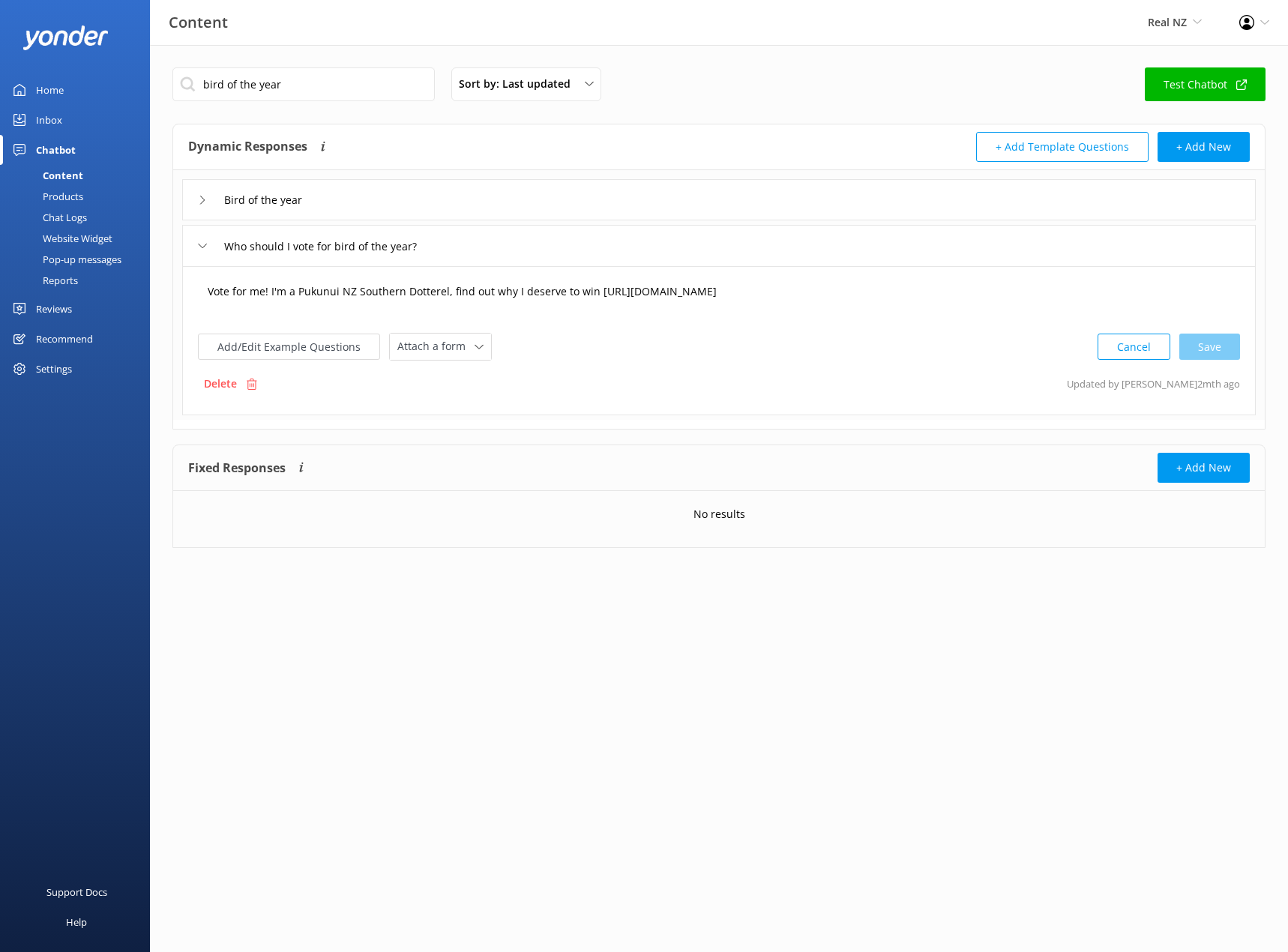
click at [384, 299] on textarea "Vote for me! I'm a Pukunui NZ Southern Dotterel, find out why I deserve to win …" at bounding box center [719, 299] width 1039 height 47
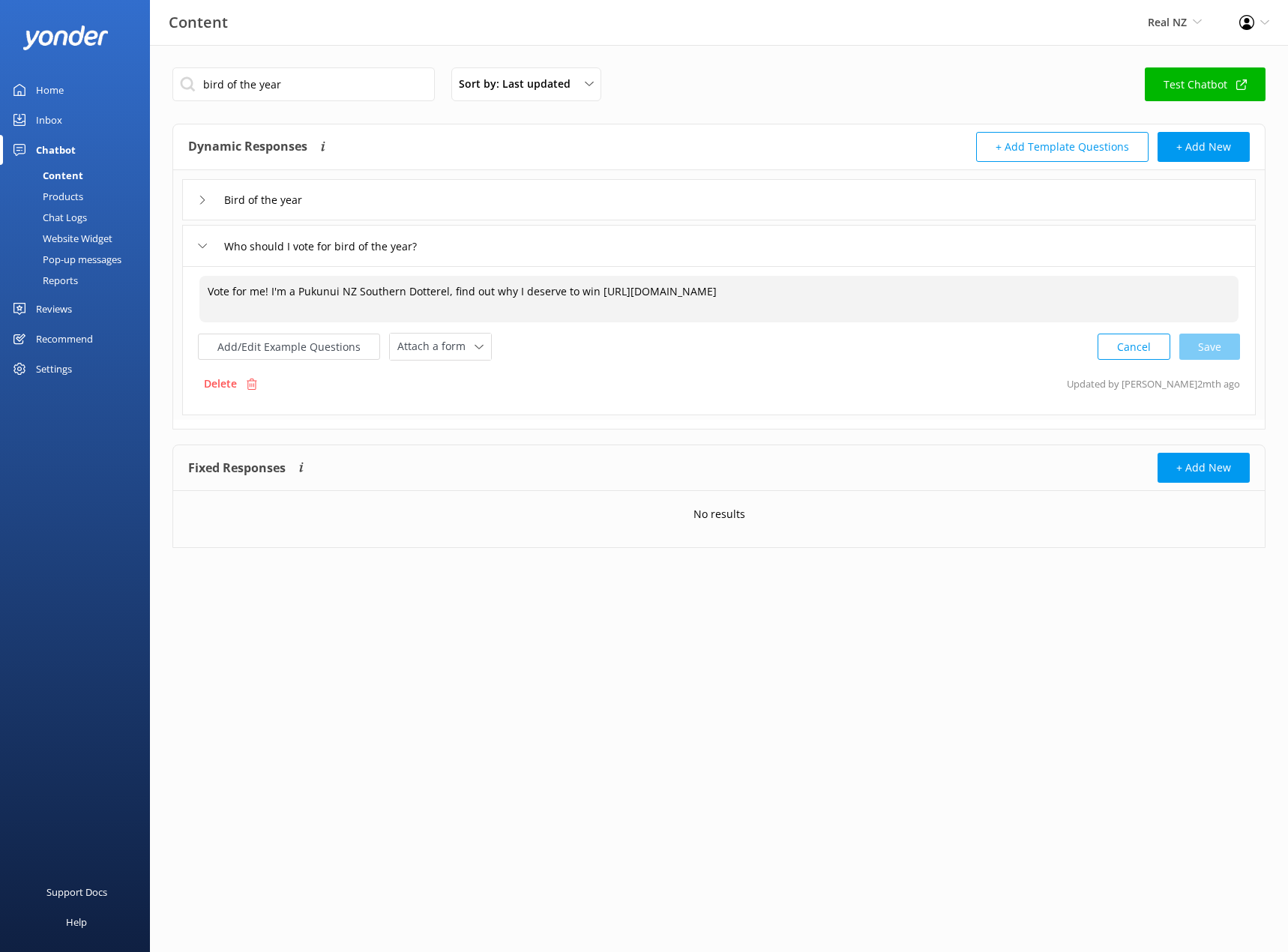
click at [384, 299] on textarea "Vote for me! I'm a Pukunui NZ Southern Dotterel, find out why I deserve to win …" at bounding box center [719, 299] width 1039 height 47
paste textarea "ing for Bird of the Year [DATE] is now closed. Thanks for voting for the pukunu…"
click at [1191, 353] on div "Cancel Loading.." at bounding box center [1170, 345] width 142 height 28
type textarea "Voting for Bird of the Year [DATE] is now closed. Thanks for voting for the puk…"
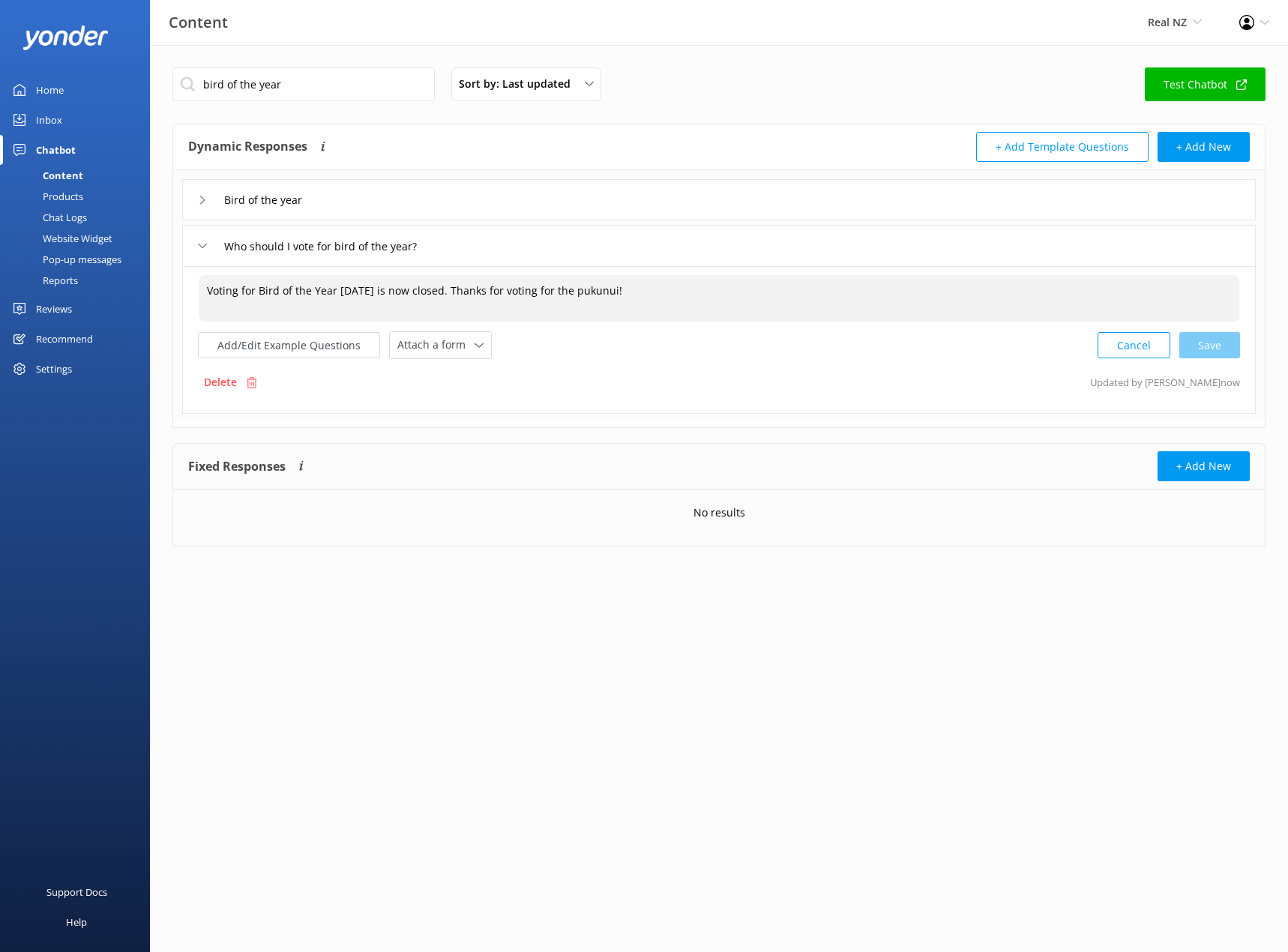
click at [208, 239] on div "Who should I vote for bird of the year?" at bounding box center [324, 245] width 252 height 25
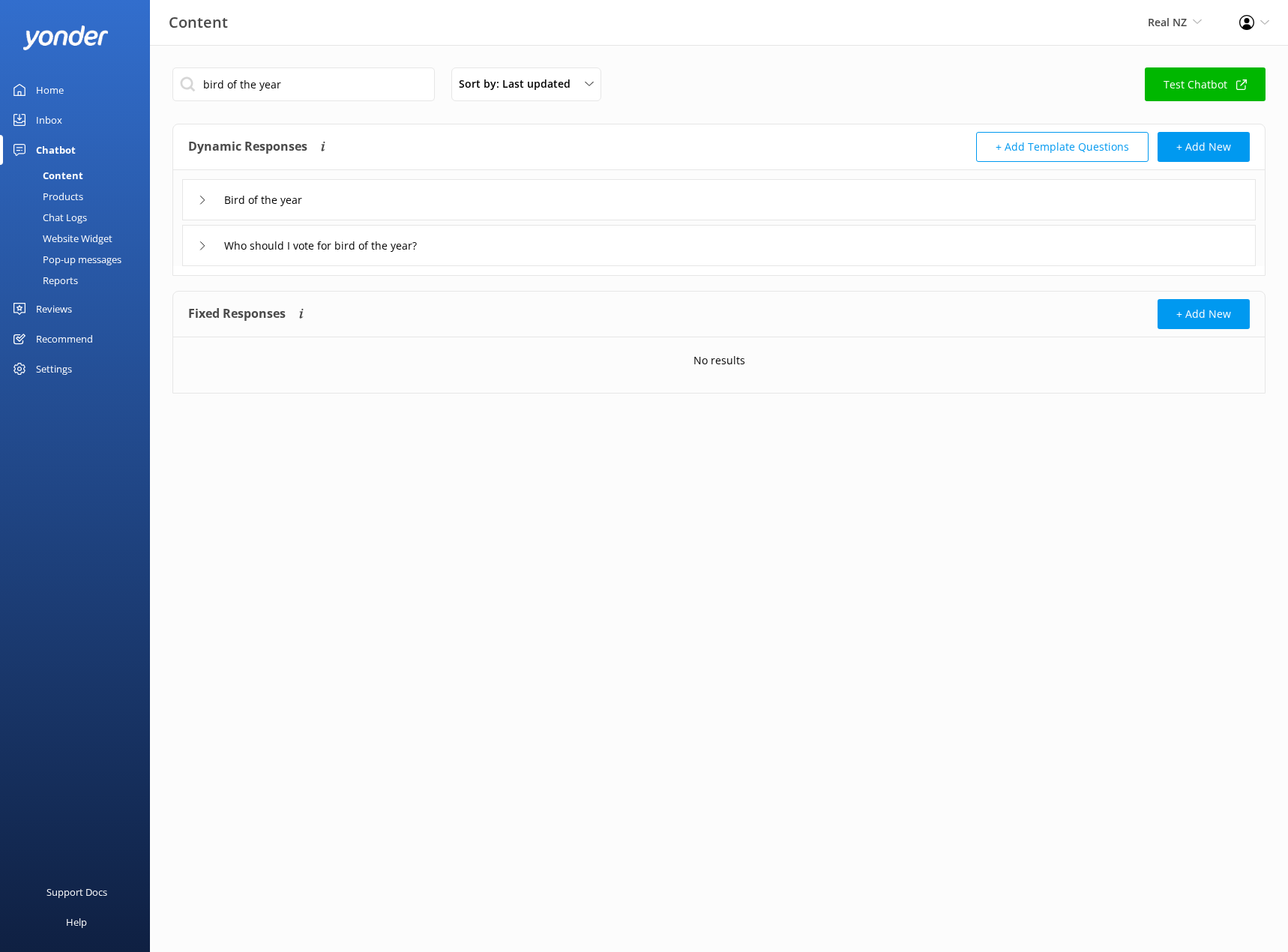
click at [49, 149] on div "Chatbot" at bounding box center [55, 149] width 40 height 30
